Goal: Transaction & Acquisition: Purchase product/service

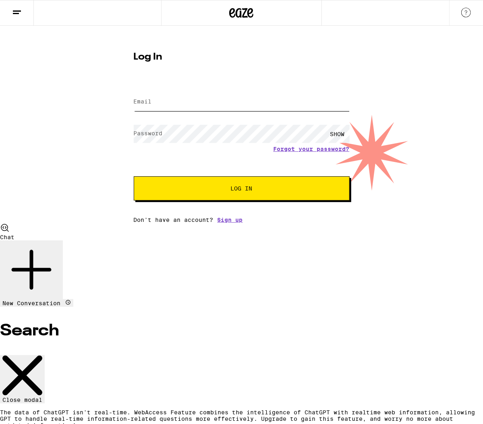
type input "[EMAIL_ADDRESS][DOMAIN_NAME]"
click at [239, 198] on button "Log In" at bounding box center [242, 188] width 216 height 24
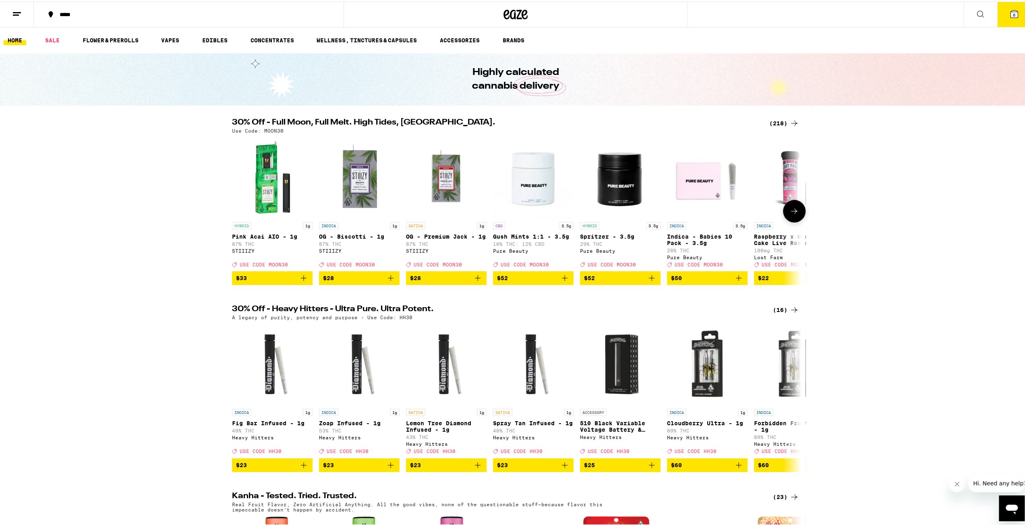
click at [483, 214] on icon at bounding box center [794, 210] width 10 height 10
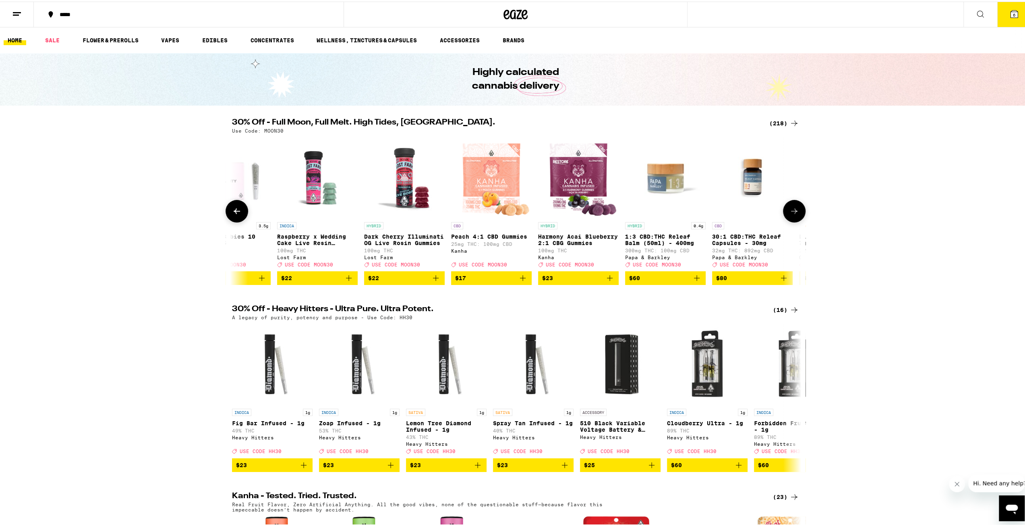
scroll to position [0, 479]
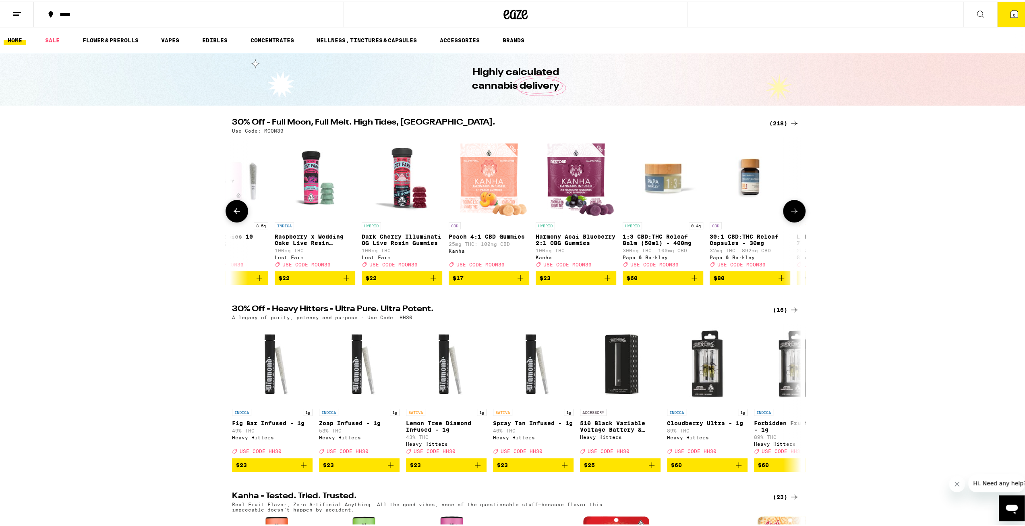
click at [483, 214] on icon at bounding box center [794, 210] width 10 height 10
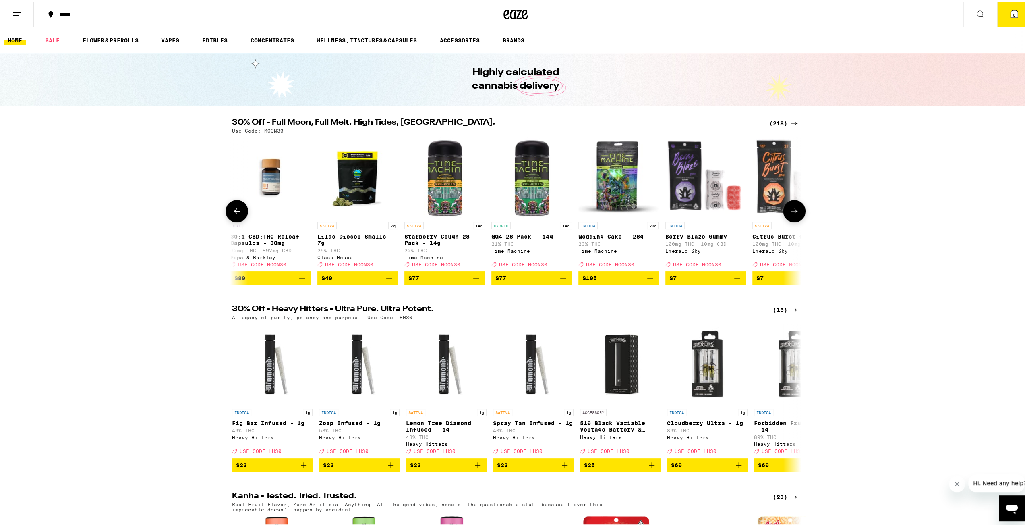
click at [483, 214] on icon at bounding box center [794, 210] width 10 height 10
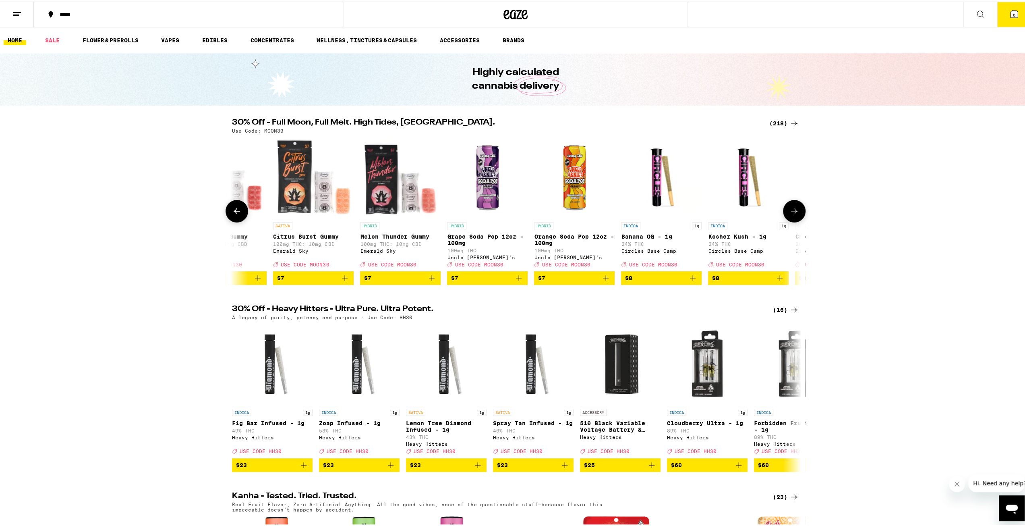
click at [483, 214] on icon at bounding box center [794, 210] width 10 height 10
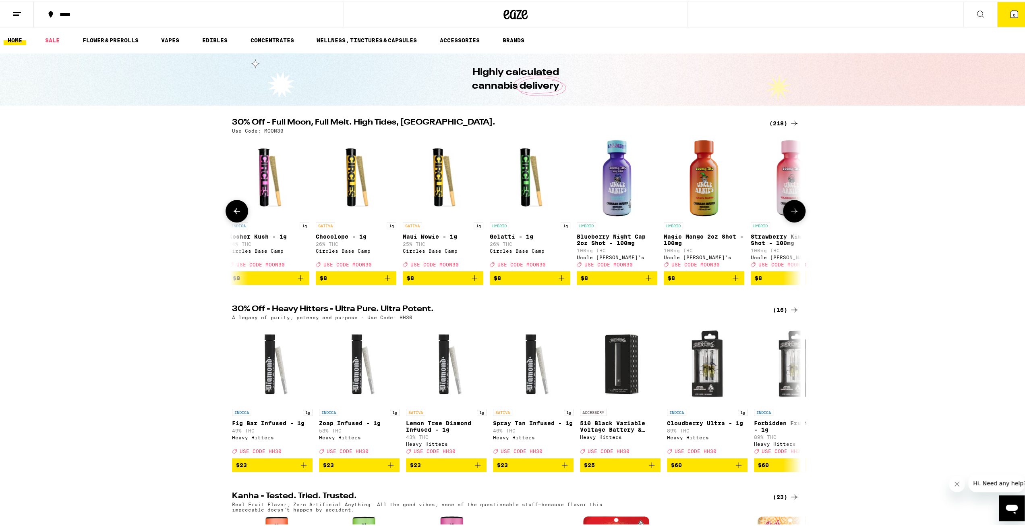
click at [483, 214] on icon at bounding box center [794, 210] width 10 height 10
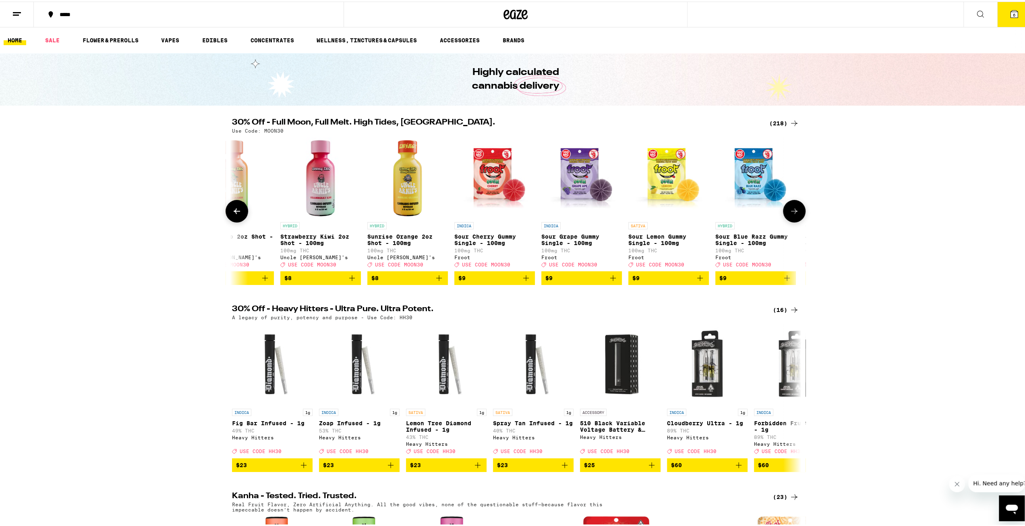
scroll to position [0, 2396]
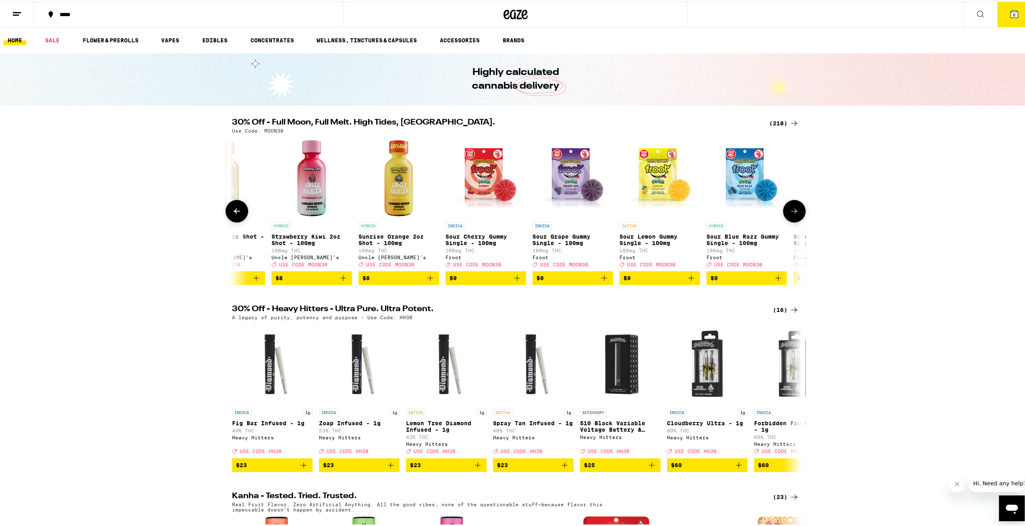
click at [483, 214] on icon at bounding box center [794, 210] width 10 height 10
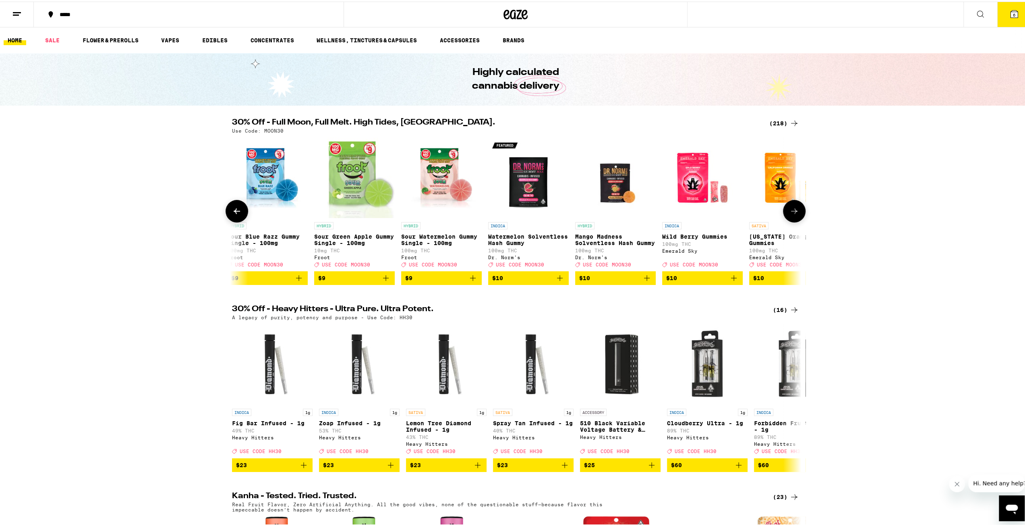
click at [483, 214] on icon at bounding box center [794, 210] width 10 height 10
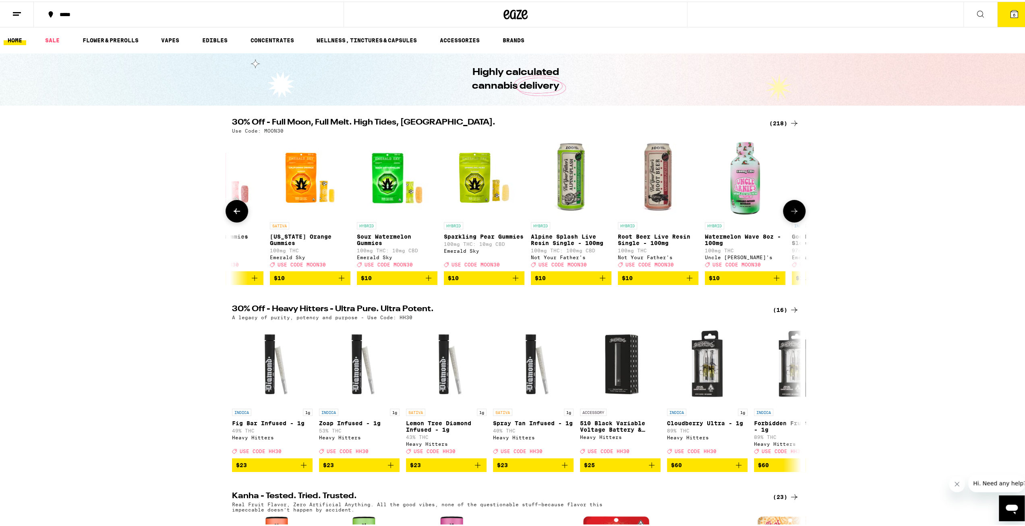
click at [483, 214] on icon at bounding box center [794, 210] width 10 height 10
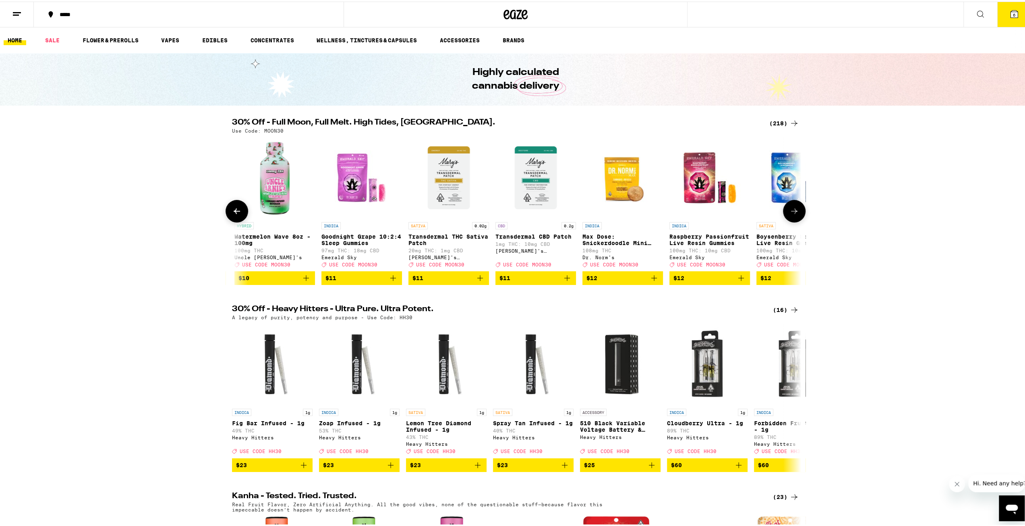
scroll to position [0, 3834]
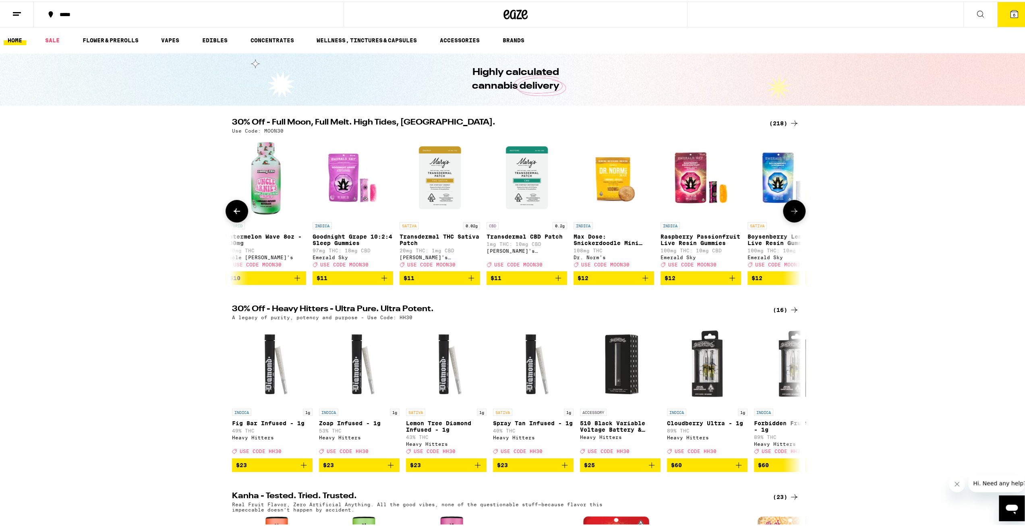
click at [483, 214] on icon at bounding box center [794, 210] width 10 height 10
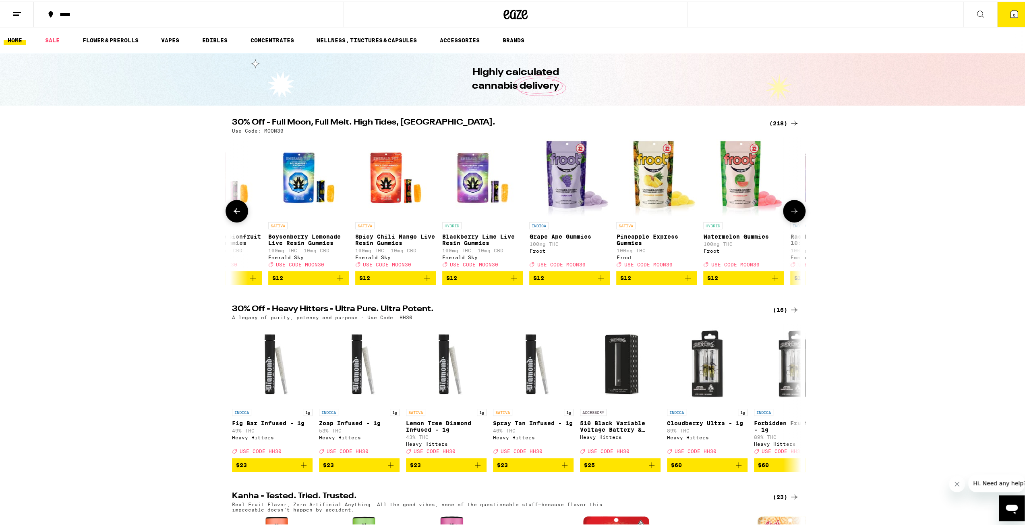
click at [483, 214] on icon at bounding box center [794, 210] width 10 height 10
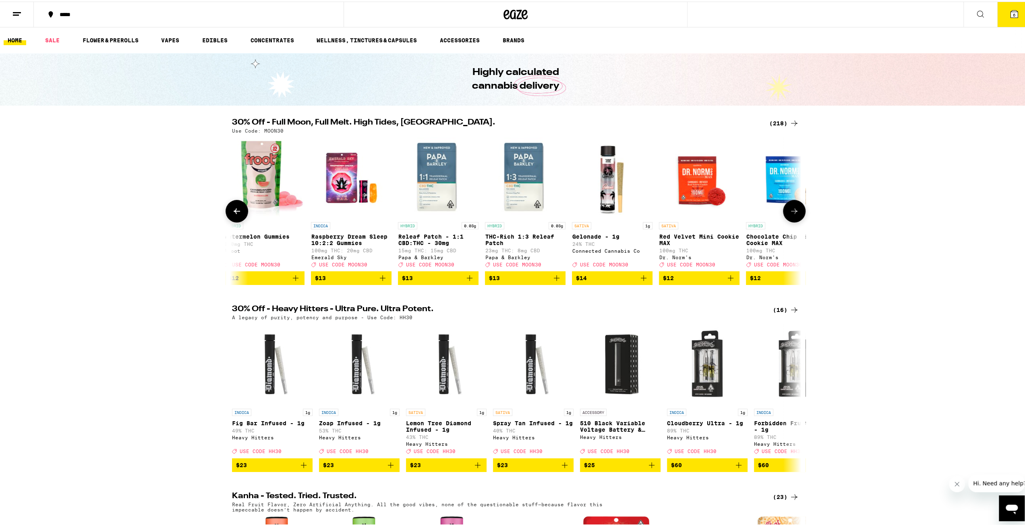
click at [483, 214] on icon at bounding box center [794, 210] width 10 height 10
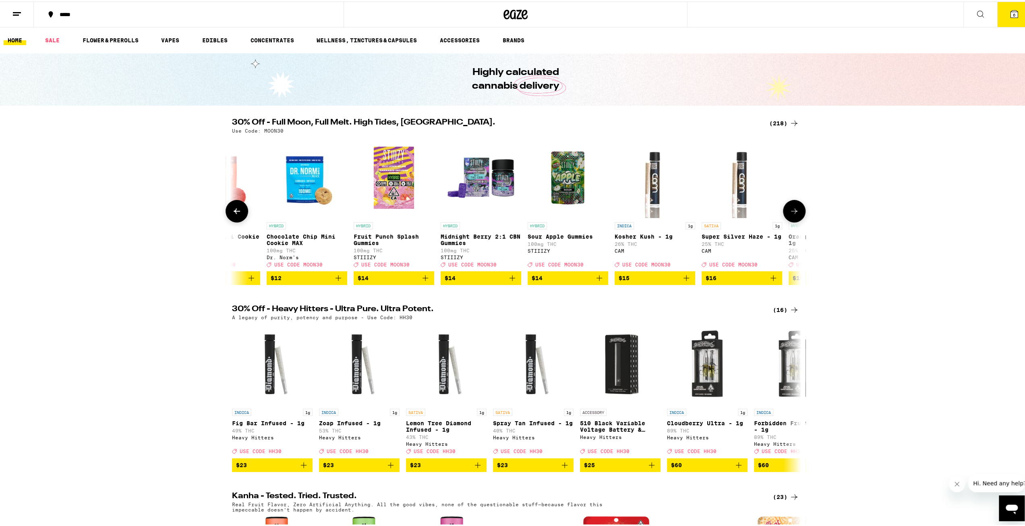
click at [483, 214] on icon at bounding box center [794, 210] width 10 height 10
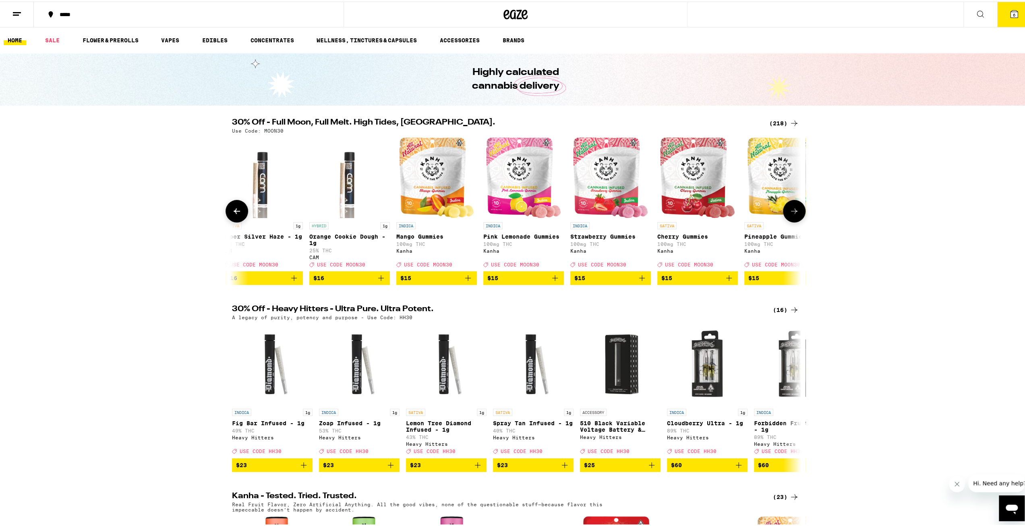
click at [483, 214] on icon at bounding box center [794, 210] width 10 height 10
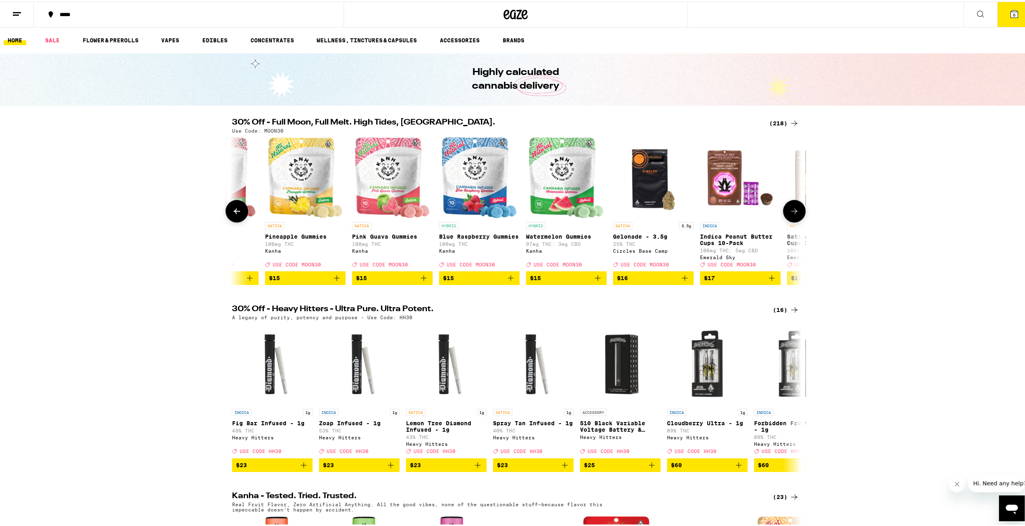
click at [483, 214] on icon at bounding box center [794, 210] width 10 height 10
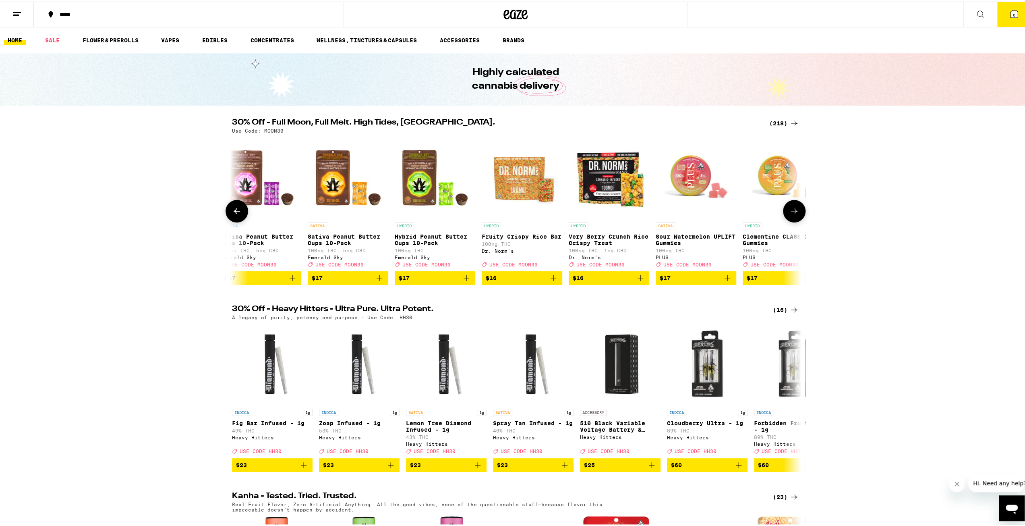
click at [483, 214] on icon at bounding box center [794, 210] width 10 height 10
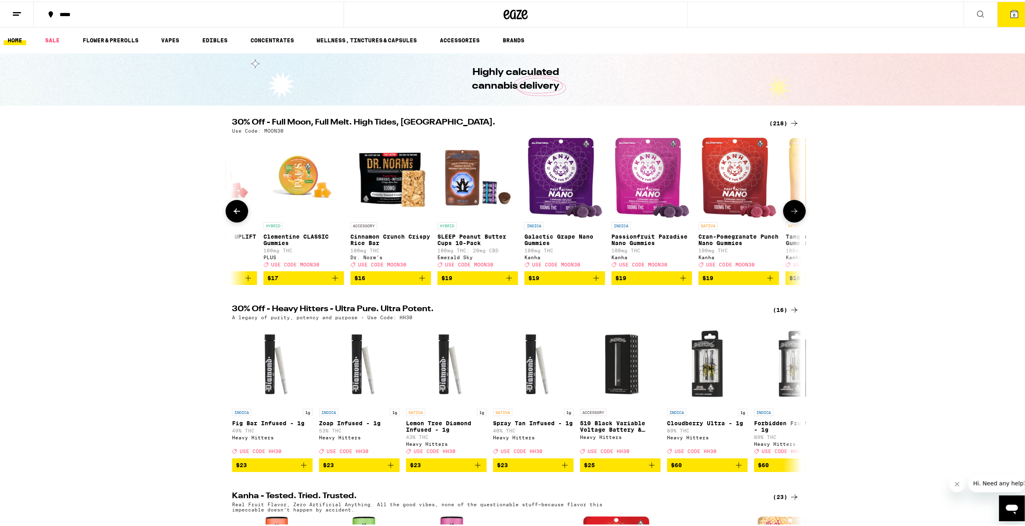
click at [483, 214] on icon at bounding box center [794, 210] width 10 height 10
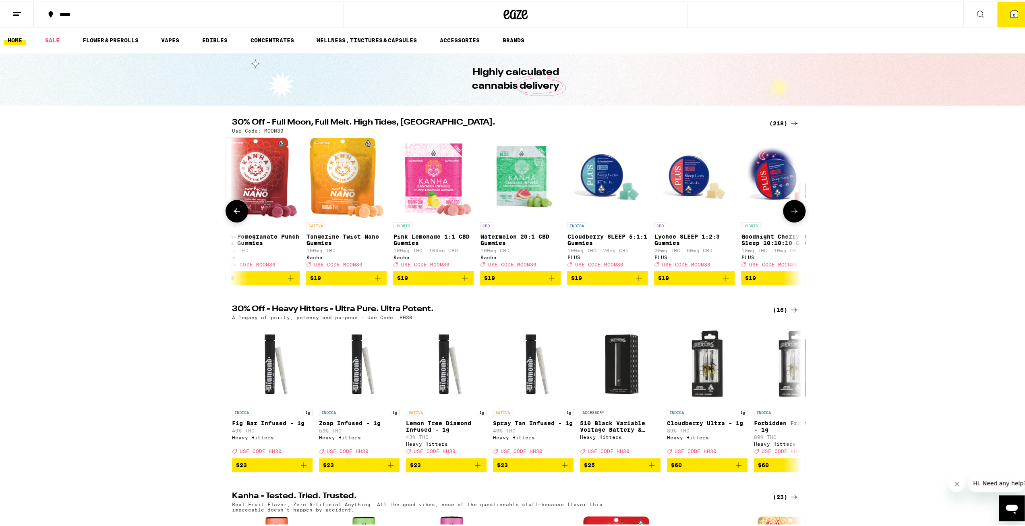
click at [483, 214] on icon at bounding box center [794, 210] width 10 height 10
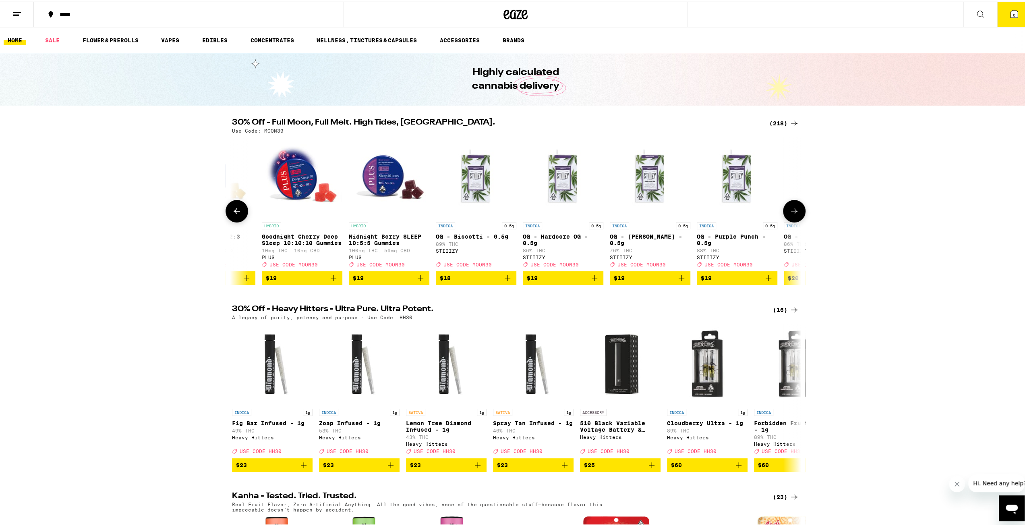
click at [483, 214] on icon at bounding box center [794, 210] width 10 height 10
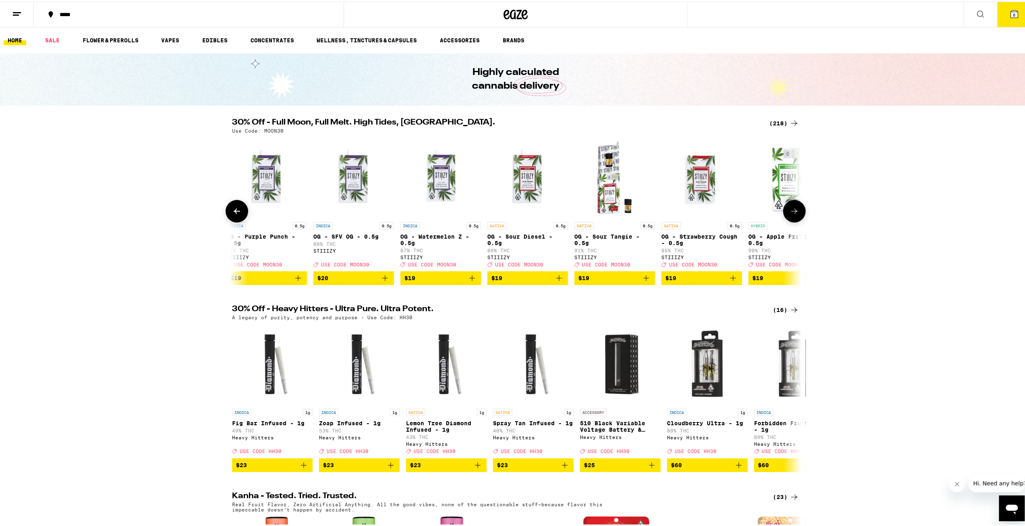
click at [483, 214] on icon at bounding box center [794, 210] width 10 height 10
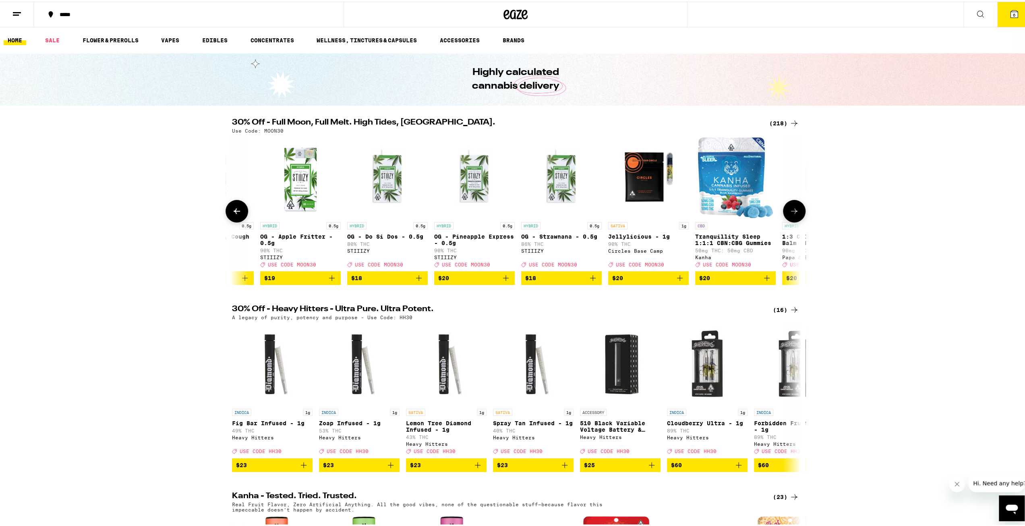
click at [483, 214] on icon at bounding box center [794, 210] width 10 height 10
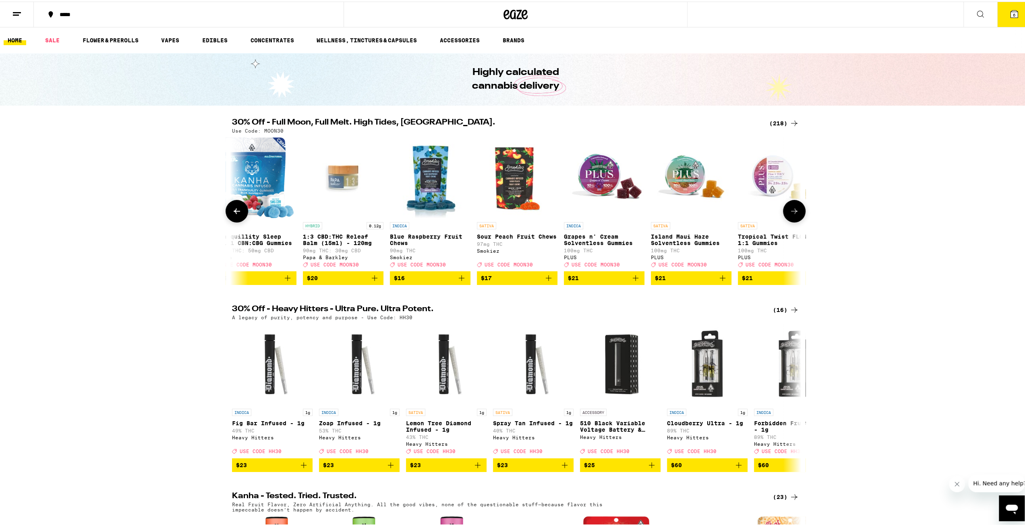
click at [483, 214] on icon at bounding box center [794, 210] width 10 height 10
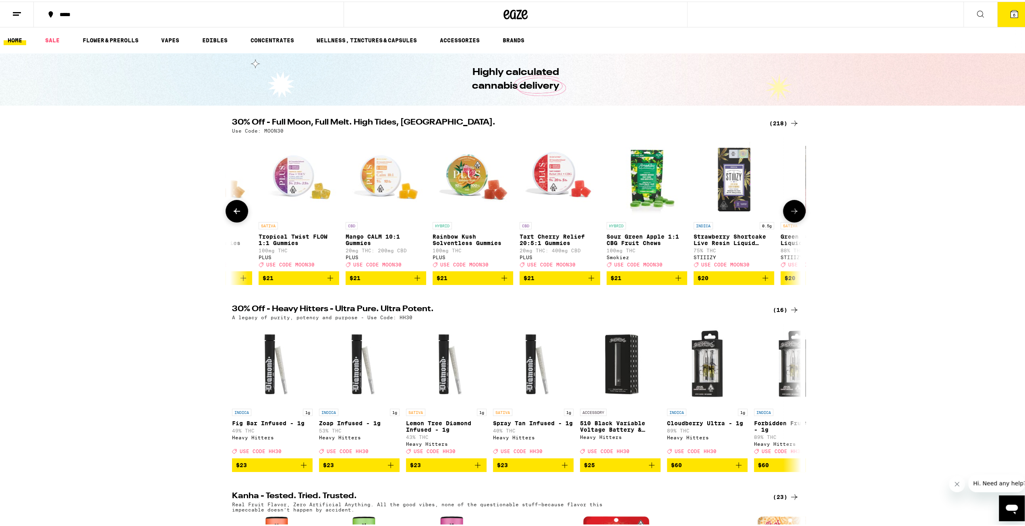
click at [483, 216] on button at bounding box center [794, 209] width 23 height 23
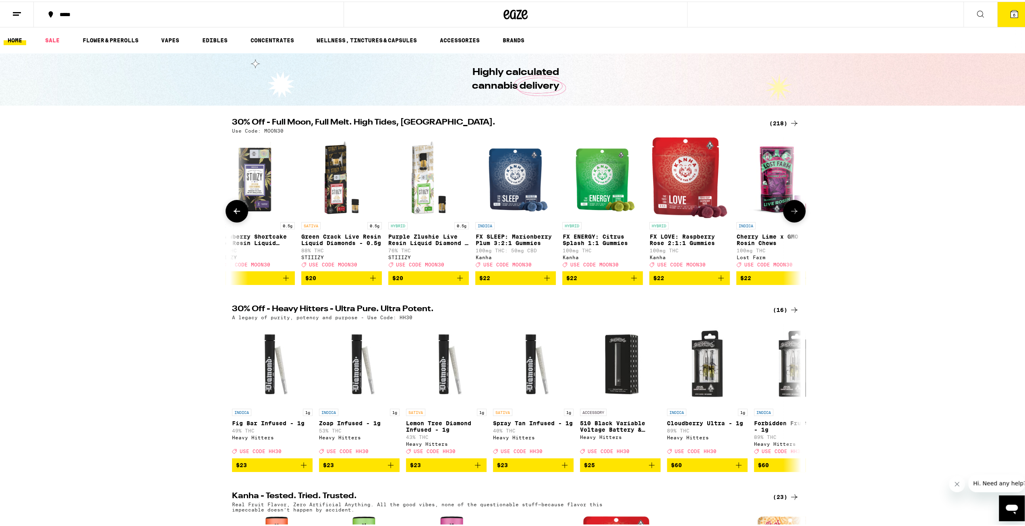
click at [483, 216] on button at bounding box center [794, 209] width 23 height 23
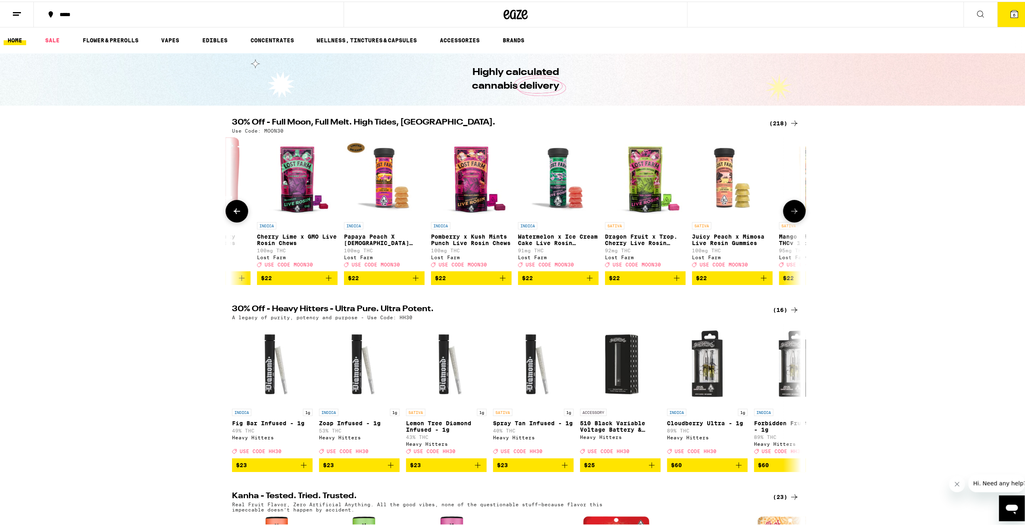
click at [483, 216] on button at bounding box center [794, 209] width 23 height 23
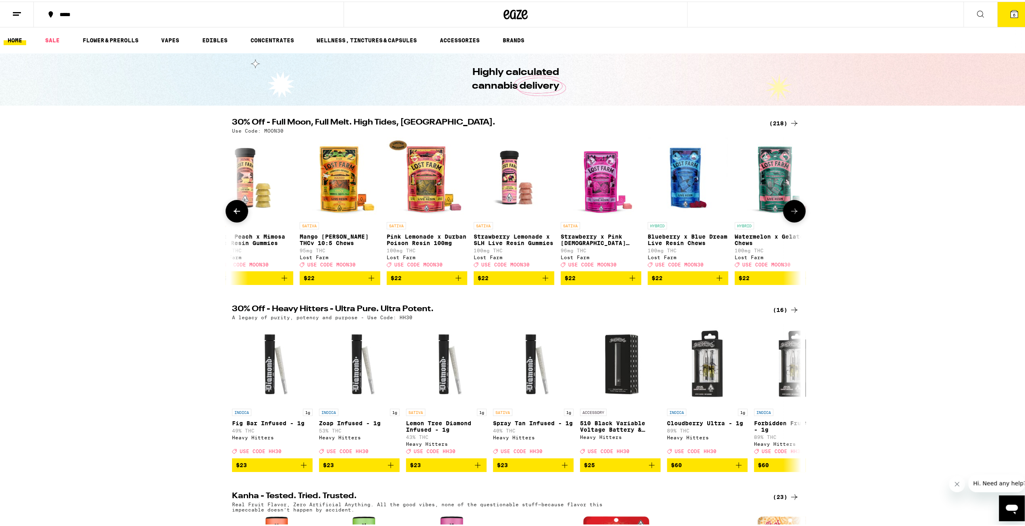
click at [483, 214] on icon at bounding box center [794, 210] width 10 height 10
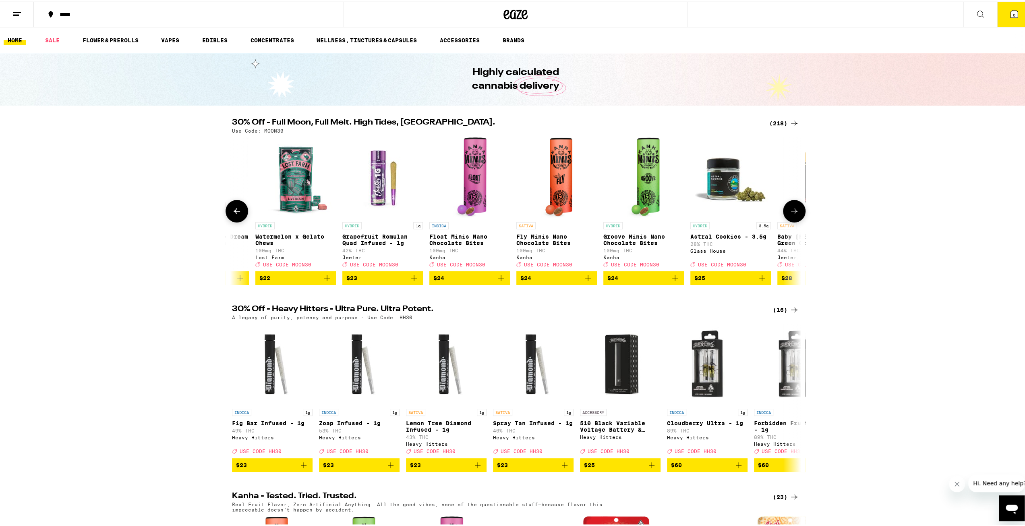
click at [483, 213] on button at bounding box center [794, 209] width 23 height 23
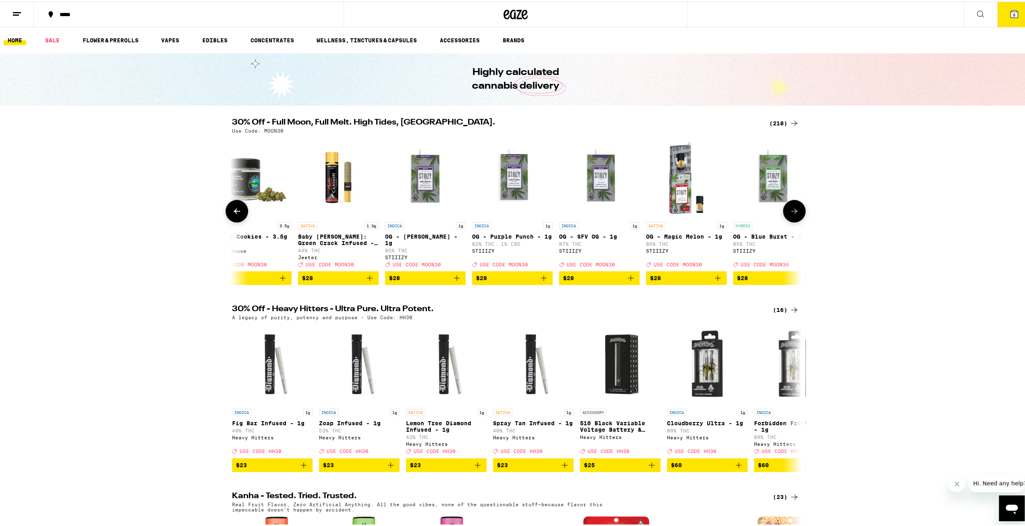
click at [483, 213] on button at bounding box center [794, 209] width 23 height 23
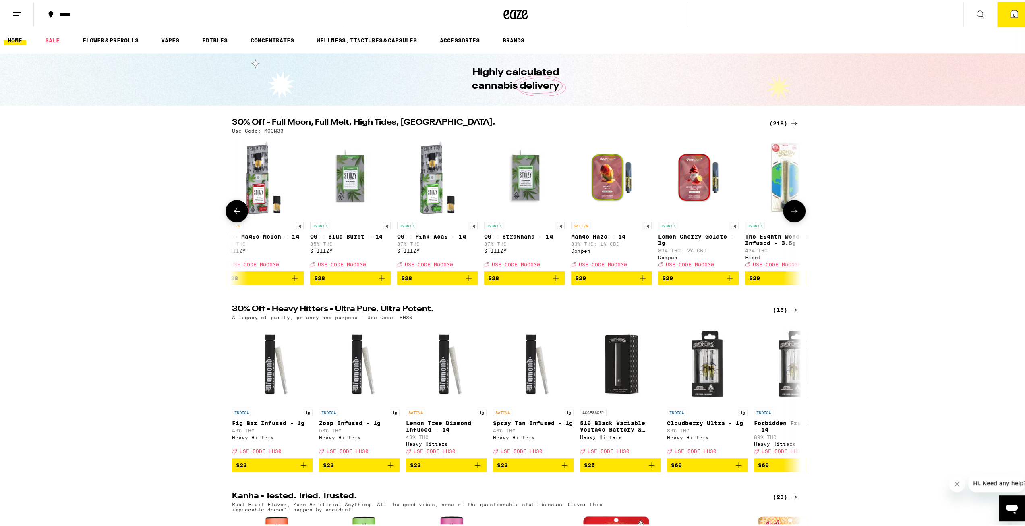
scroll to position [0, 12941]
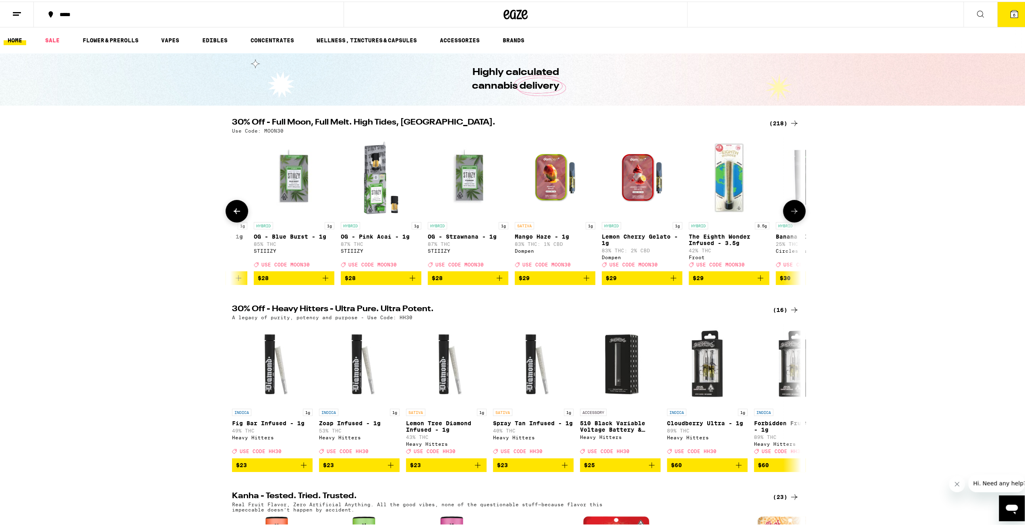
click at [483, 213] on button at bounding box center [794, 209] width 23 height 23
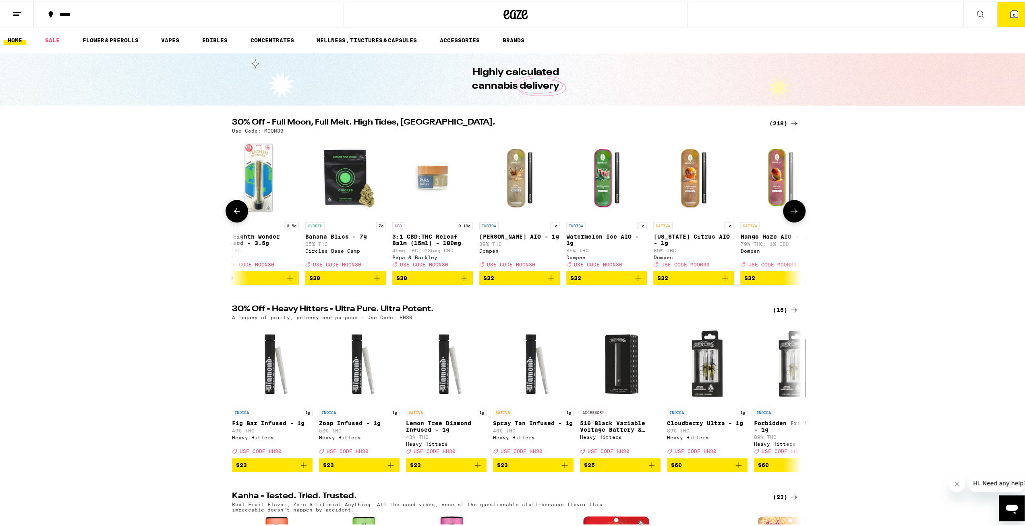
scroll to position [0, 13420]
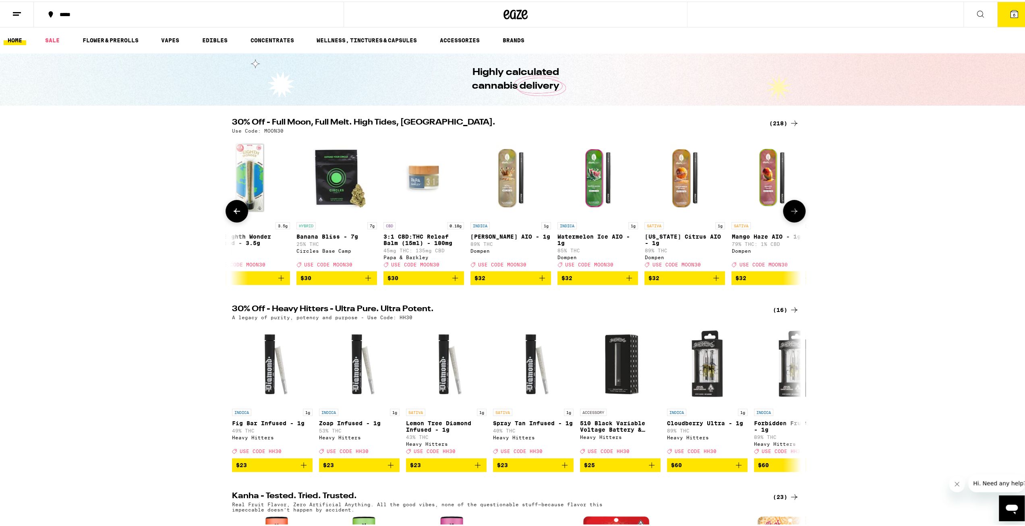
click at [483, 212] on icon at bounding box center [794, 210] width 10 height 10
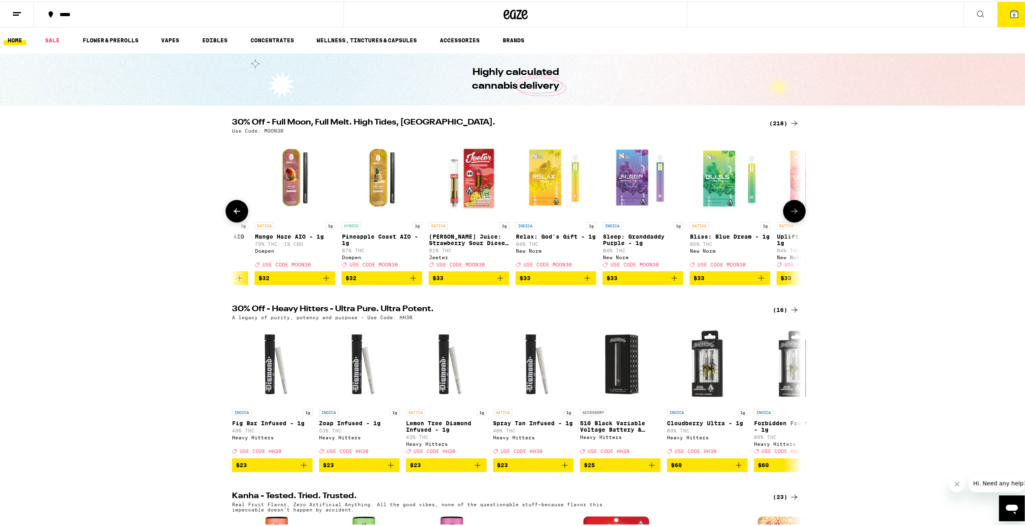
scroll to position [0, 13899]
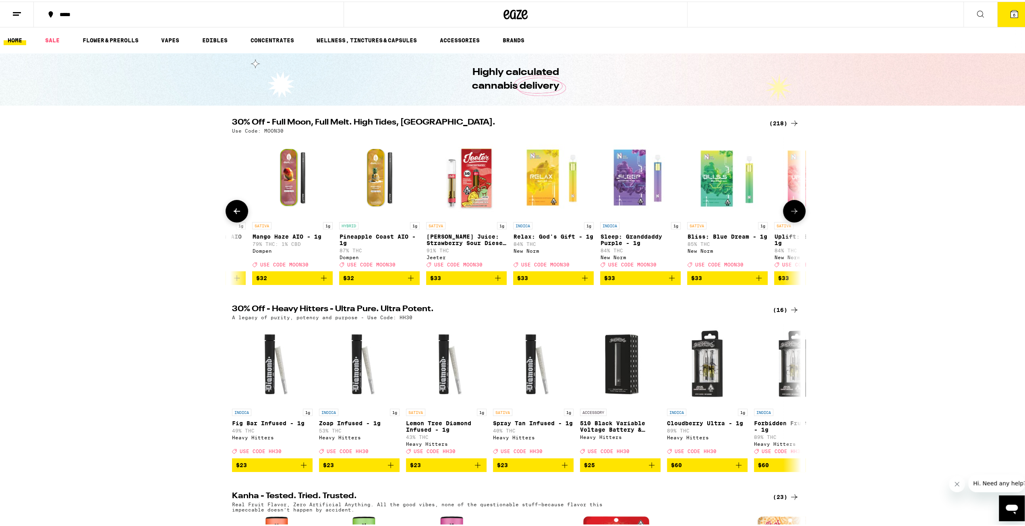
click at [483, 211] on button at bounding box center [794, 209] width 23 height 23
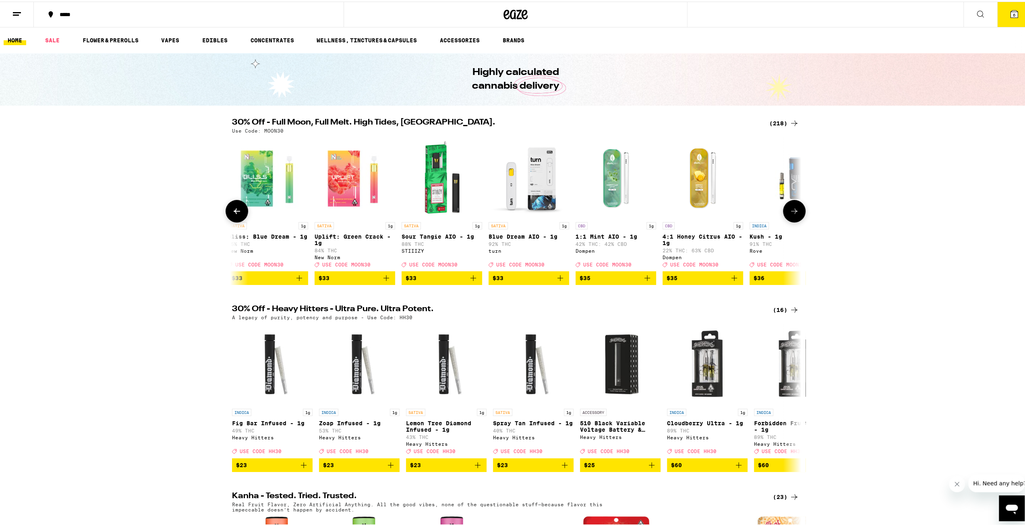
scroll to position [0, 14379]
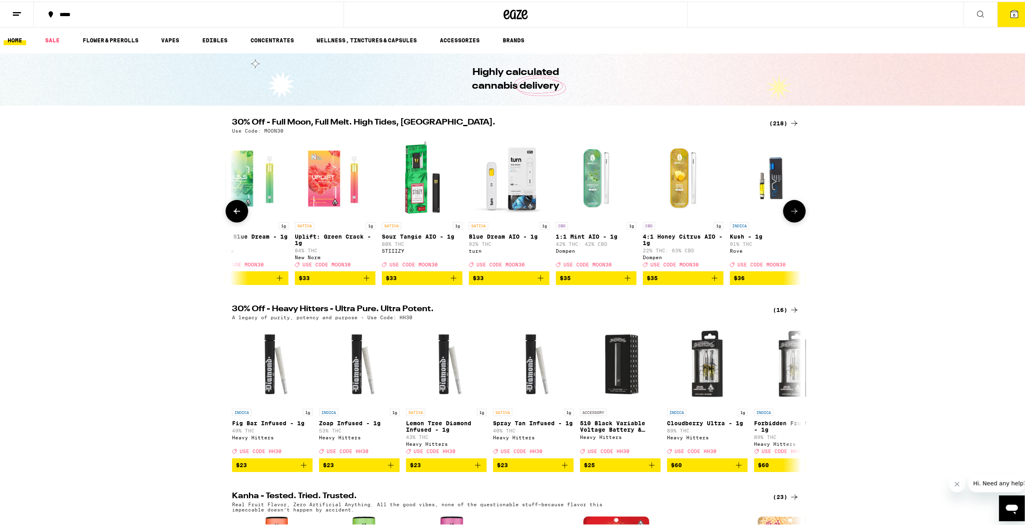
click at [483, 210] on button at bounding box center [794, 209] width 23 height 23
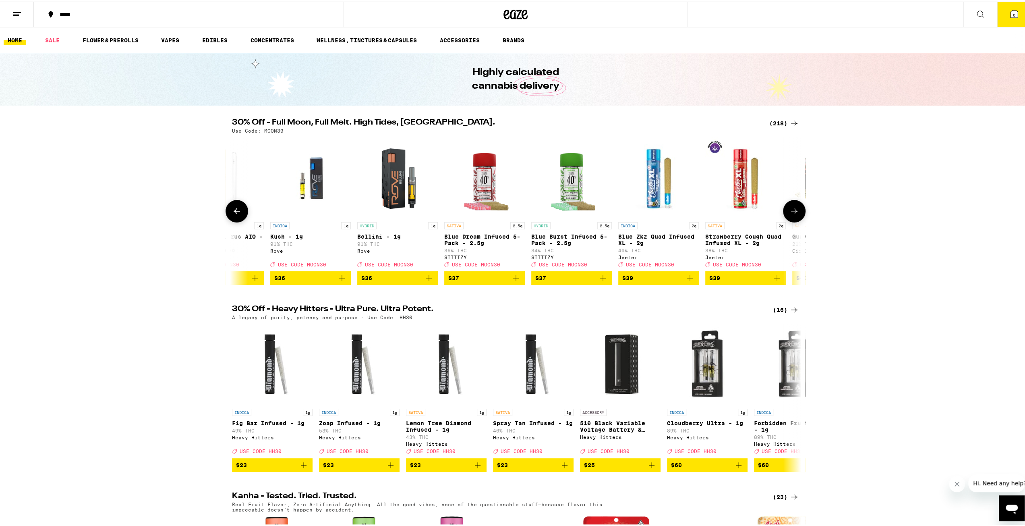
scroll to position [0, 14858]
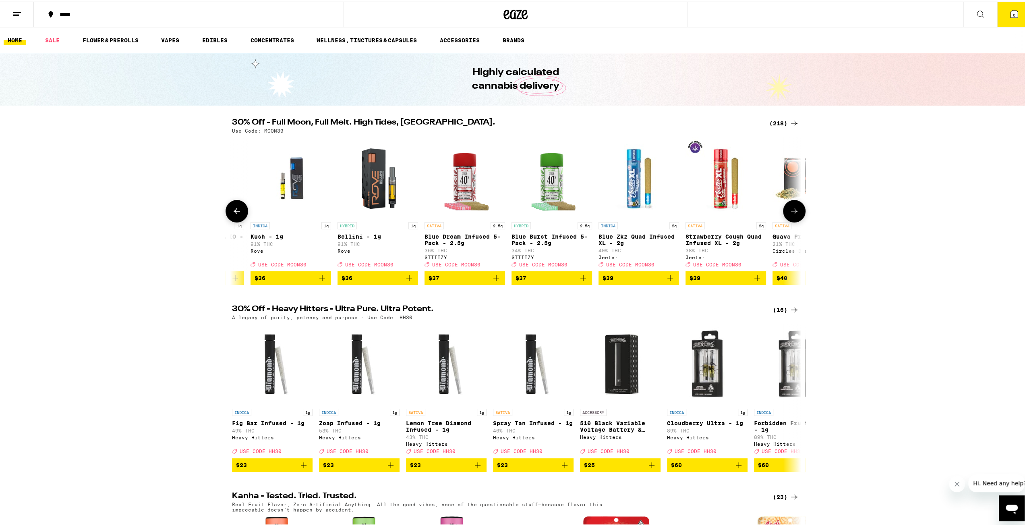
click at [483, 210] on button at bounding box center [794, 209] width 23 height 23
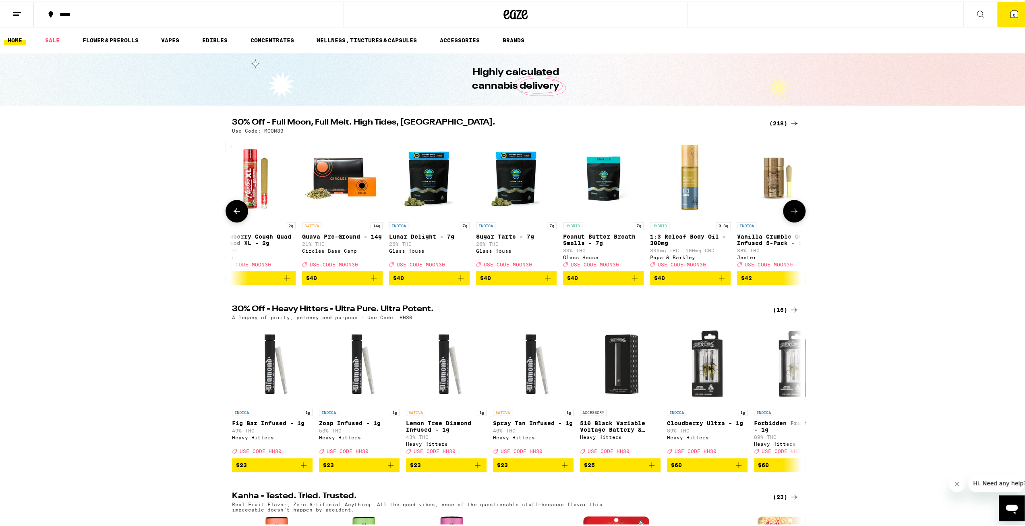
scroll to position [0, 15337]
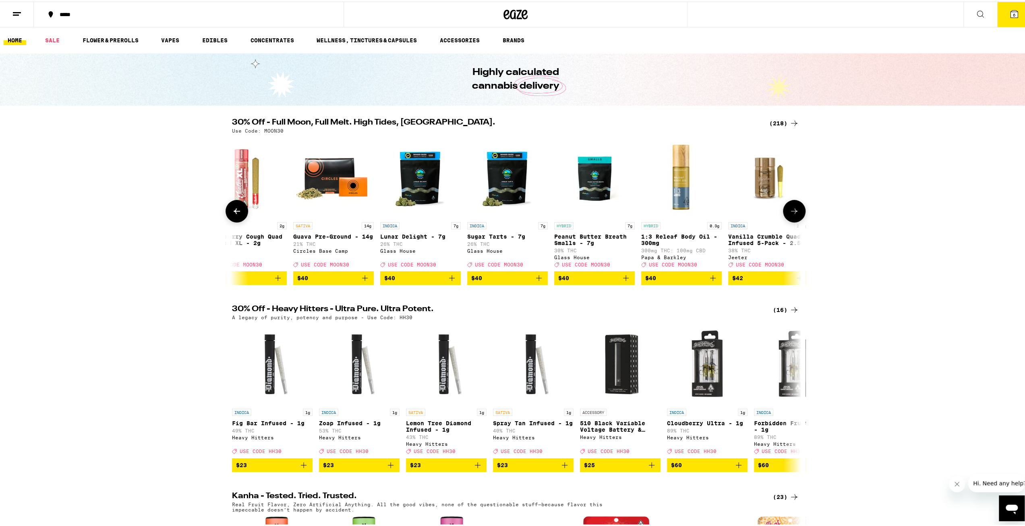
click at [324, 281] on span "$40" at bounding box center [333, 276] width 72 height 10
click at [483, 211] on button at bounding box center [794, 209] width 23 height 23
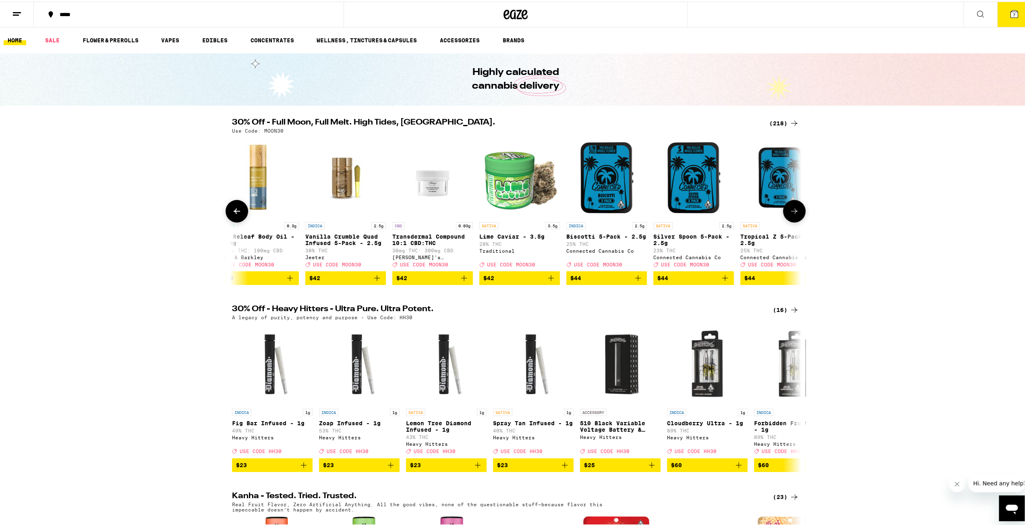
scroll to position [0, 15816]
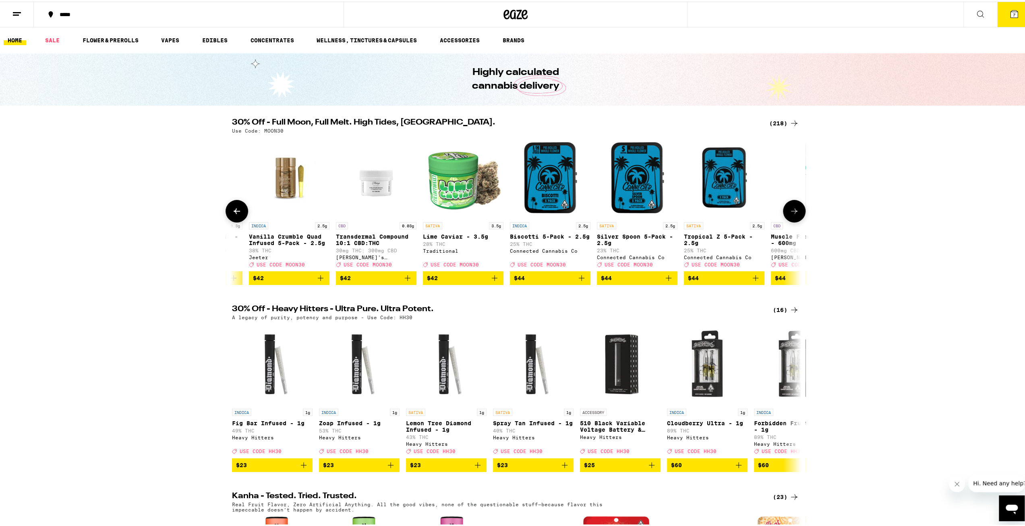
click at [483, 206] on button at bounding box center [794, 209] width 23 height 23
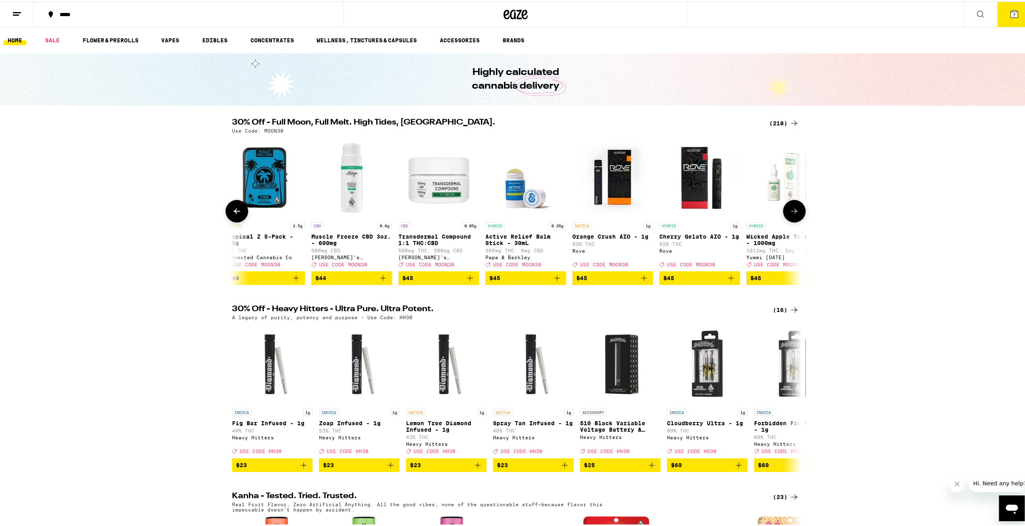
scroll to position [0, 16296]
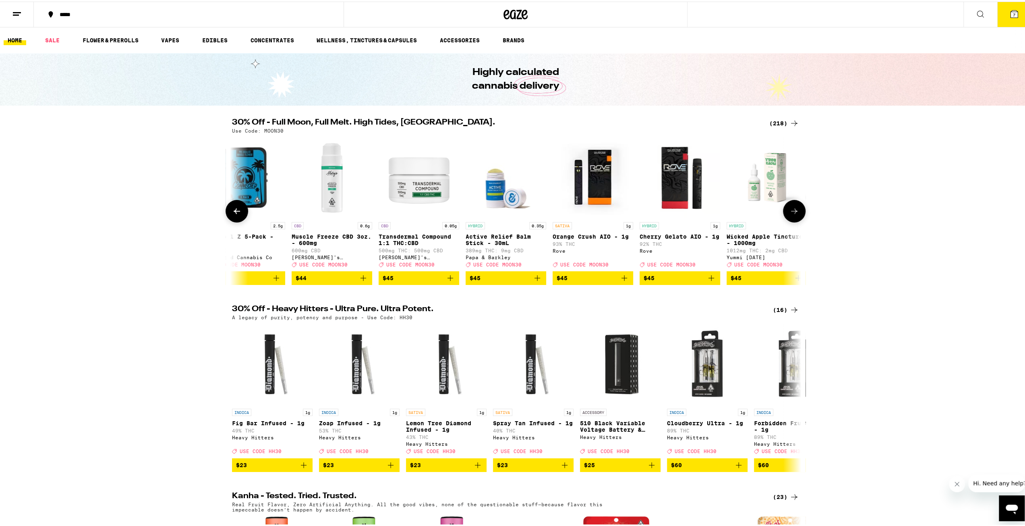
click at [483, 214] on icon at bounding box center [794, 210] width 10 height 10
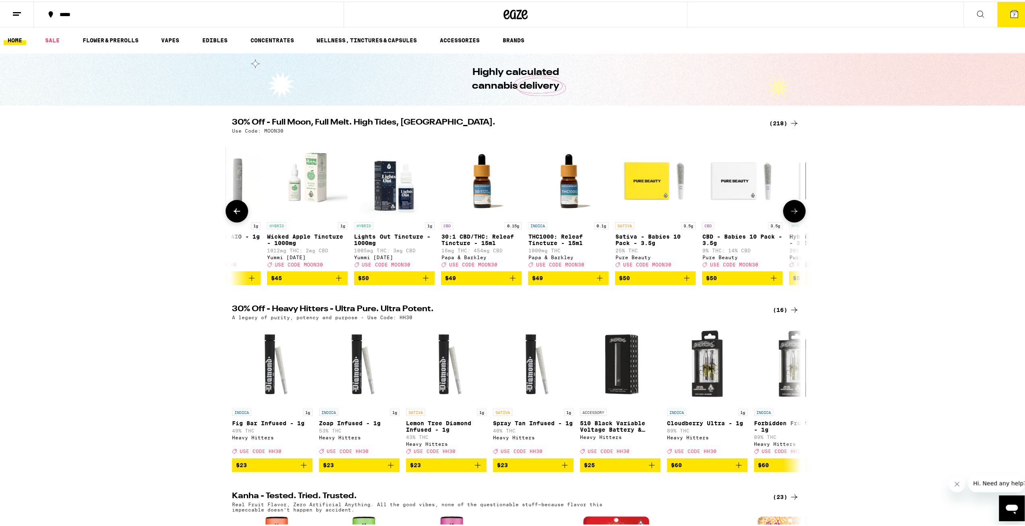
scroll to position [0, 16775]
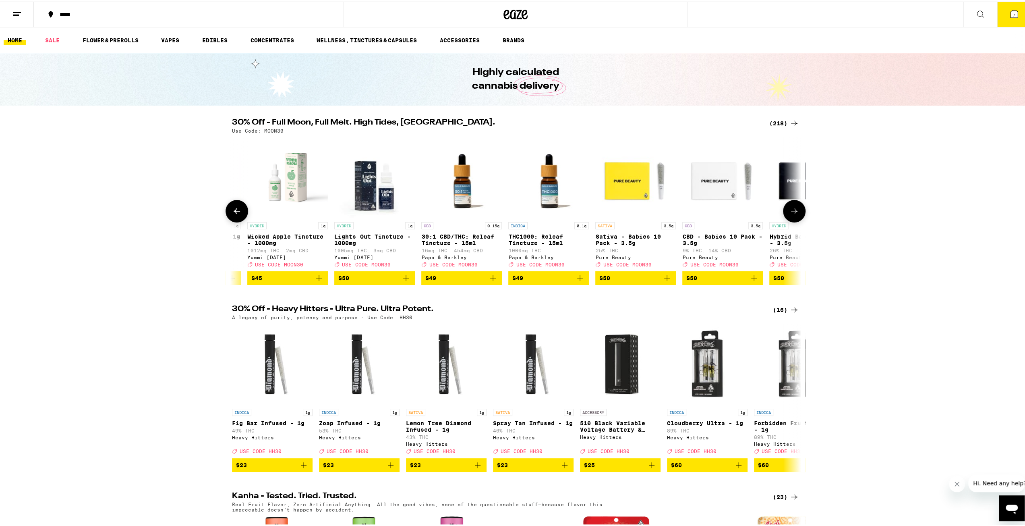
click at [483, 214] on icon at bounding box center [794, 210] width 10 height 10
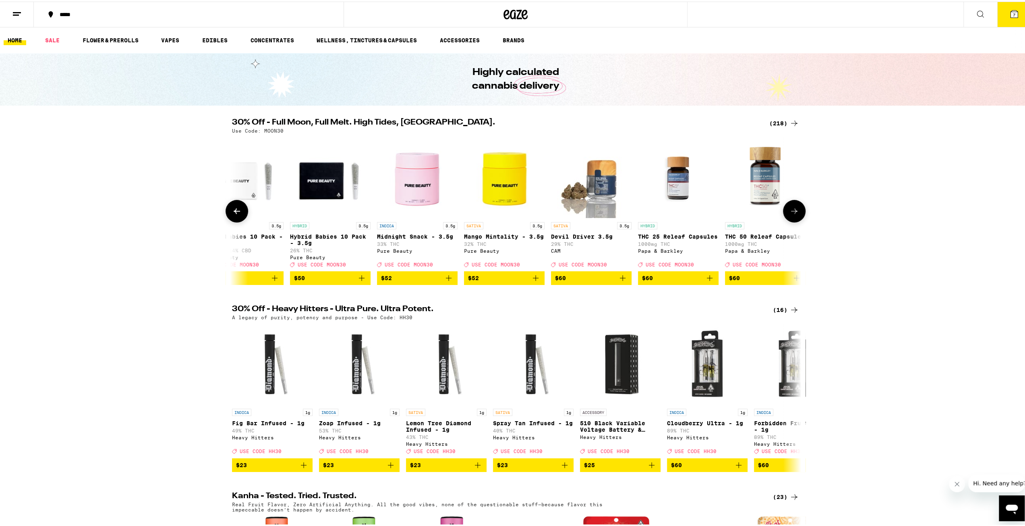
click at [483, 214] on icon at bounding box center [794, 210] width 10 height 10
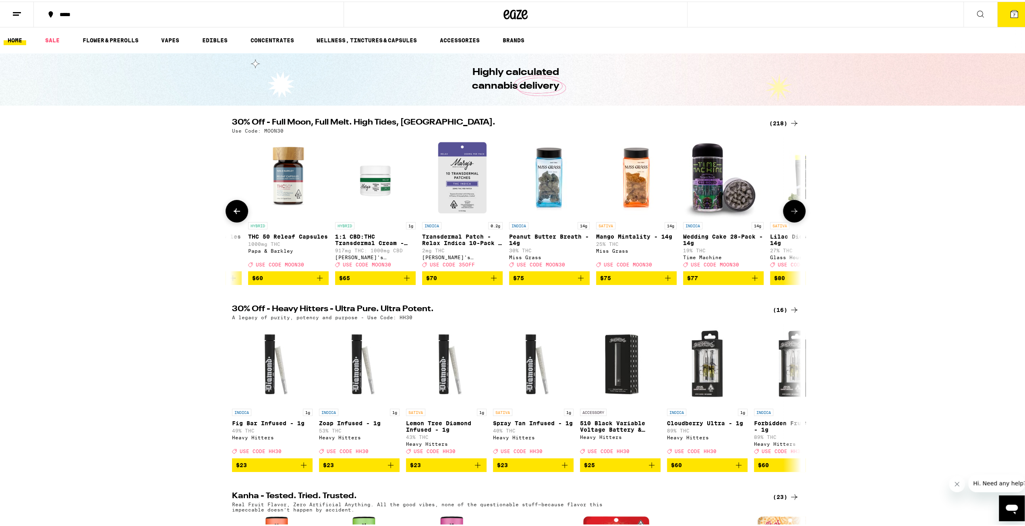
scroll to position [0, 17734]
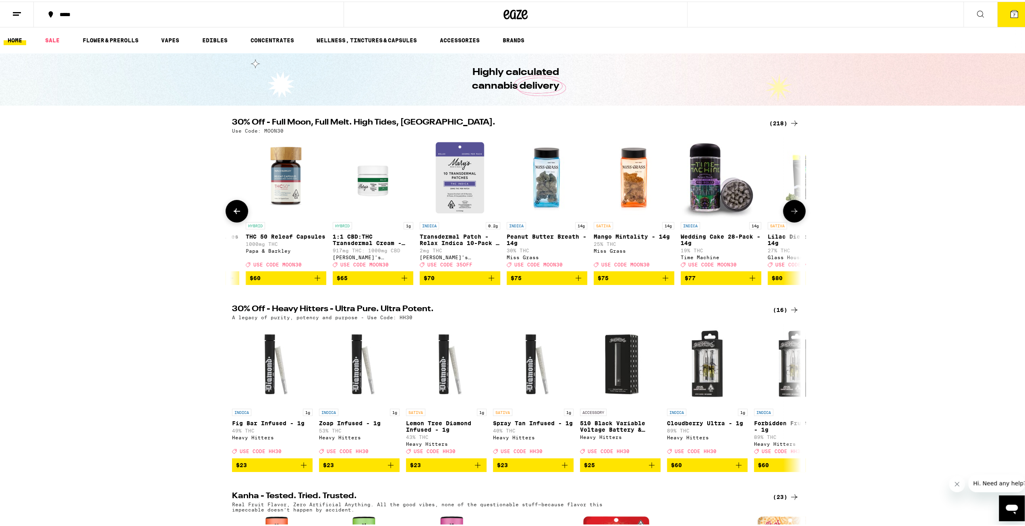
click at [483, 214] on icon at bounding box center [794, 210] width 10 height 10
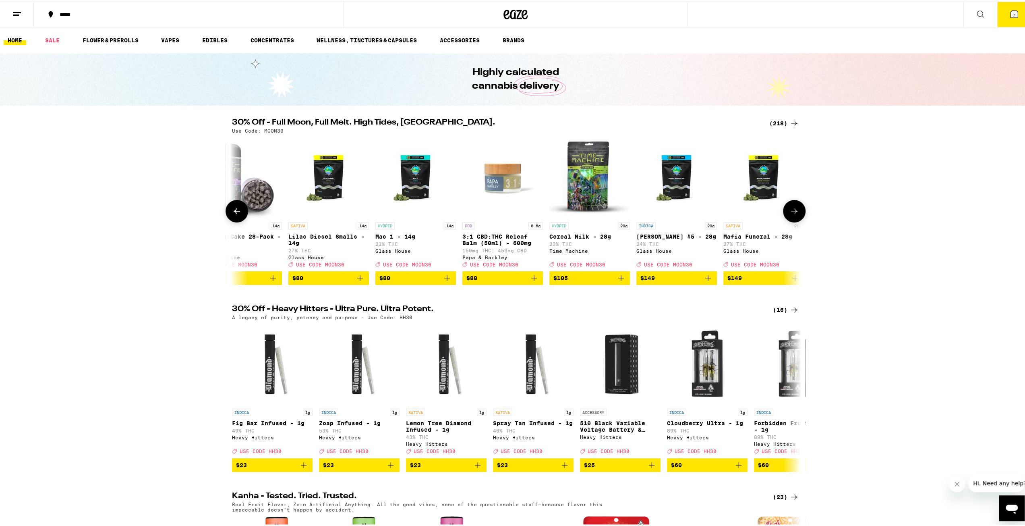
click at [483, 214] on icon at bounding box center [794, 210] width 10 height 10
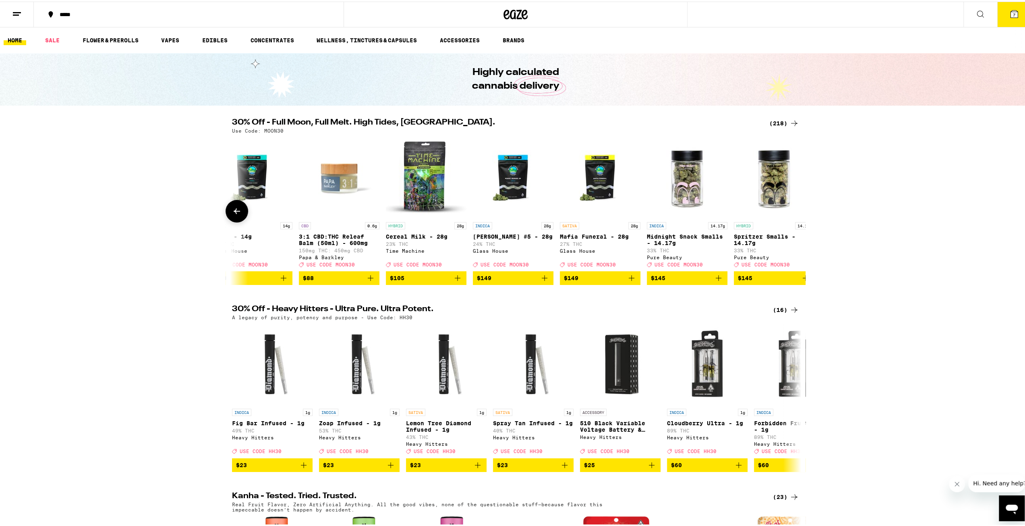
scroll to position [0, 18398]
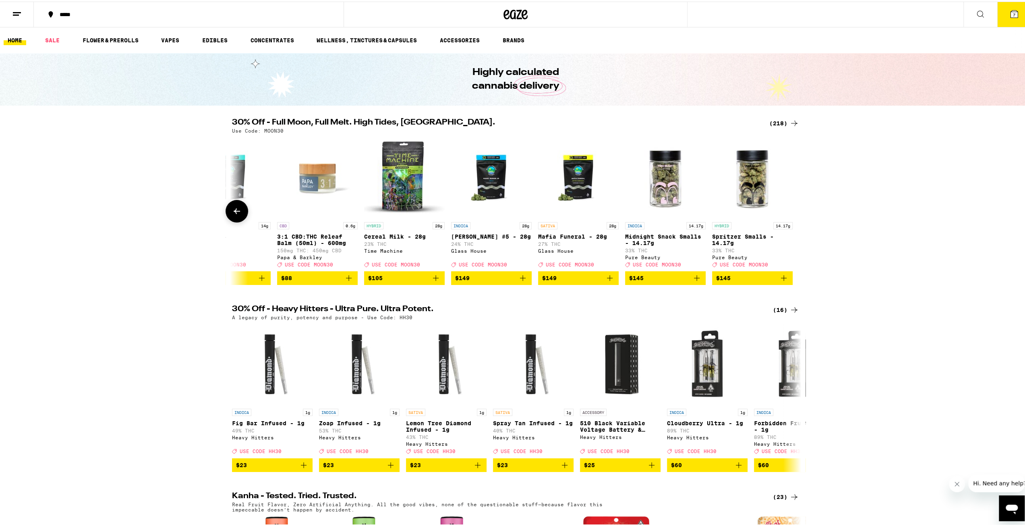
click at [483, 218] on div at bounding box center [794, 209] width 23 height 23
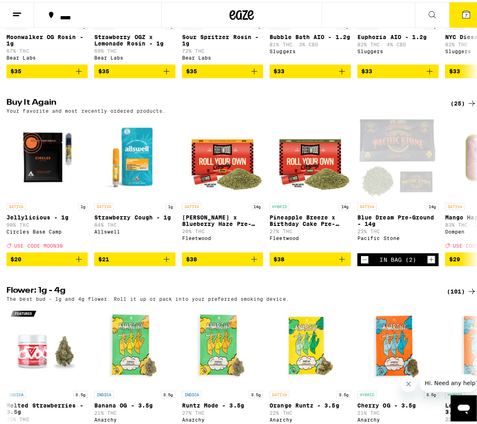
scroll to position [0, 16548]
